Goal: Transaction & Acquisition: Purchase product/service

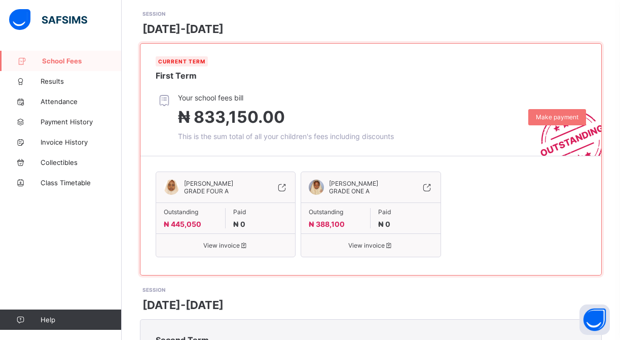
scroll to position [146, 0]
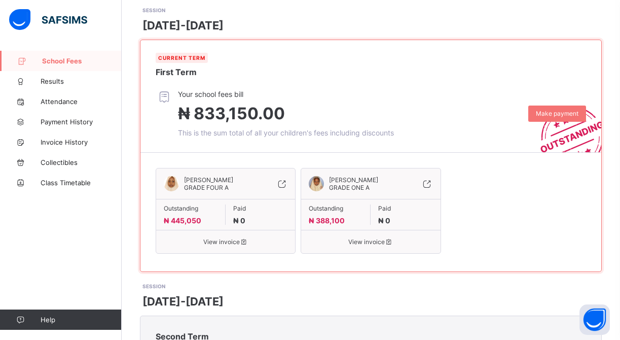
click at [233, 240] on span "View invoice" at bounding box center [226, 242] width 124 height 8
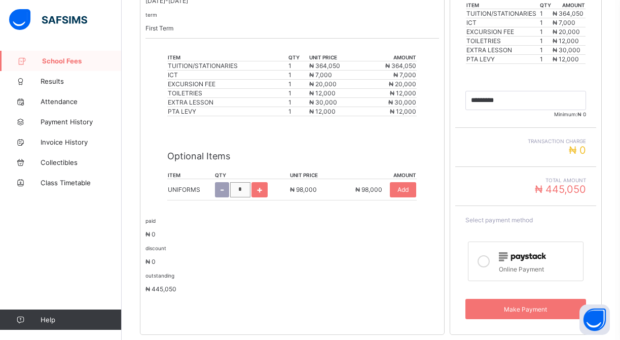
scroll to position [259, 0]
click at [407, 190] on span "Add" at bounding box center [403, 189] width 11 height 8
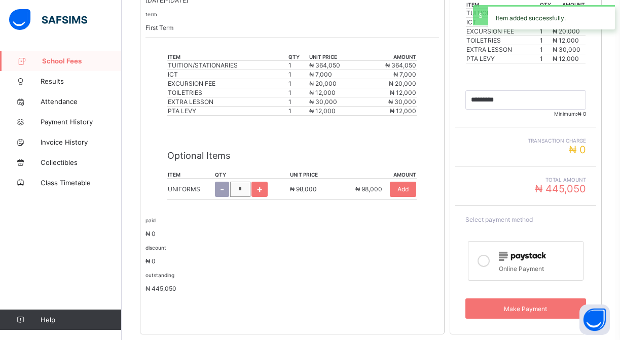
type input "*********"
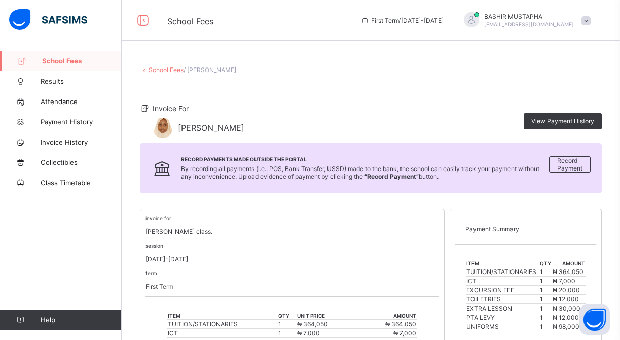
scroll to position [0, 0]
click at [164, 68] on link "School Fees" at bounding box center [166, 70] width 35 height 8
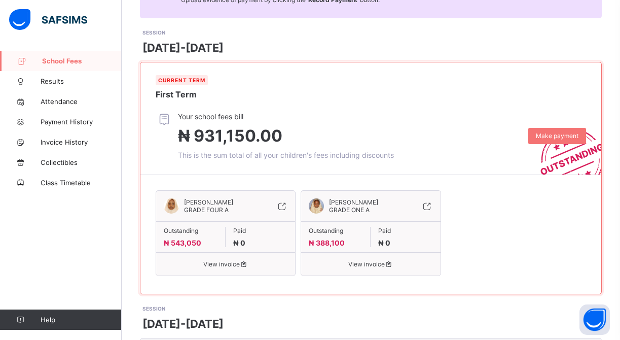
scroll to position [124, 0]
click at [365, 265] on span "View invoice" at bounding box center [371, 264] width 124 height 8
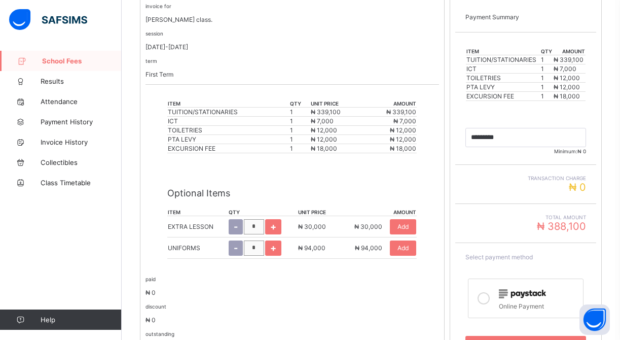
scroll to position [228, 0]
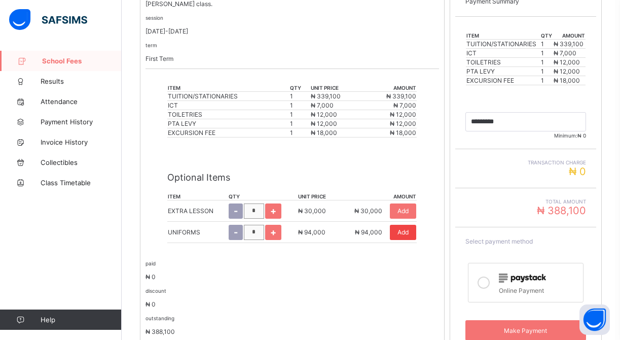
click at [407, 230] on span "Add" at bounding box center [403, 232] width 11 height 8
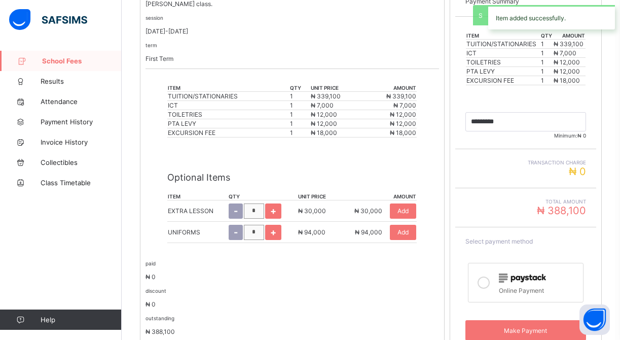
type input "*********"
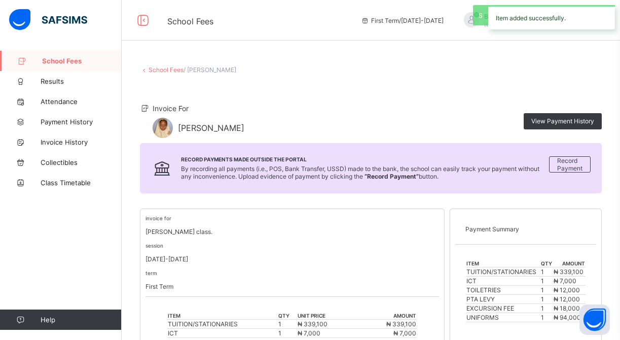
scroll to position [0, 0]
click at [159, 72] on link "School Fees" at bounding box center [166, 70] width 35 height 8
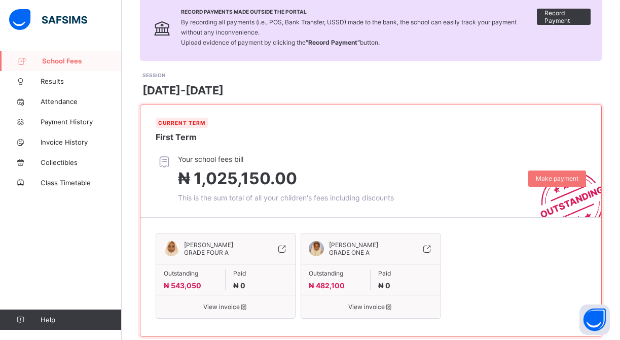
scroll to position [83, 0]
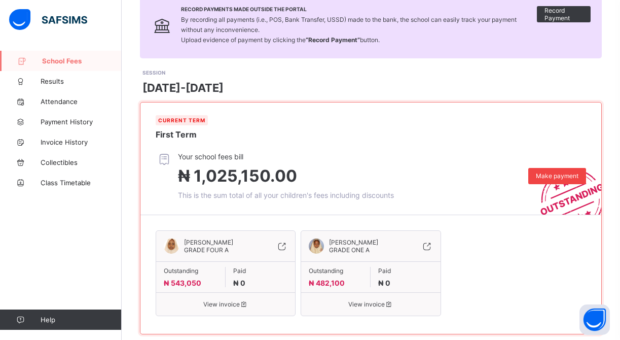
click at [553, 177] on span "Make payment" at bounding box center [557, 176] width 43 height 8
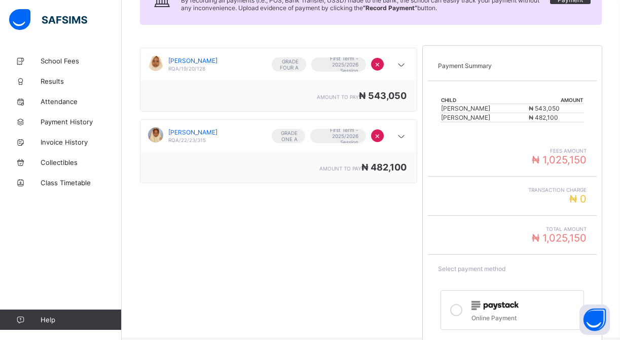
scroll to position [142, 0]
